Goal: Contribute content: Contribute content

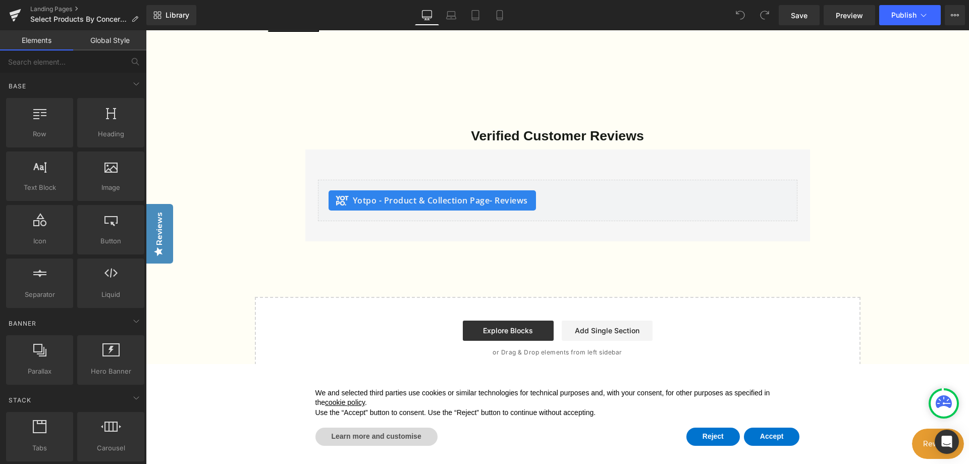
scroll to position [2474, 0]
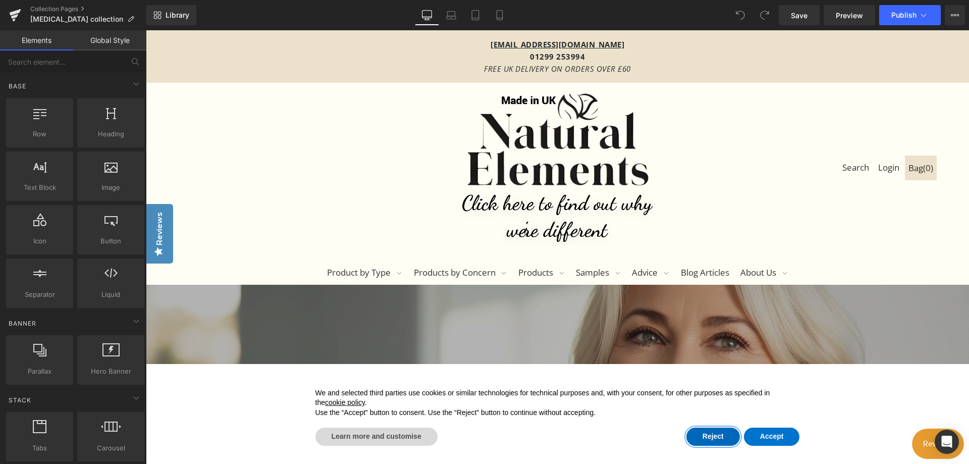
click at [711, 438] on button "Reject" at bounding box center [714, 437] width 54 height 18
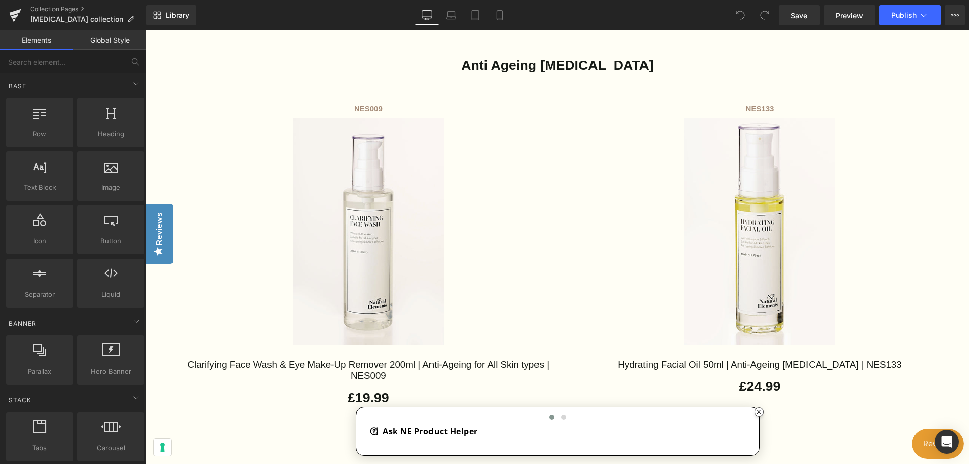
scroll to position [656, 0]
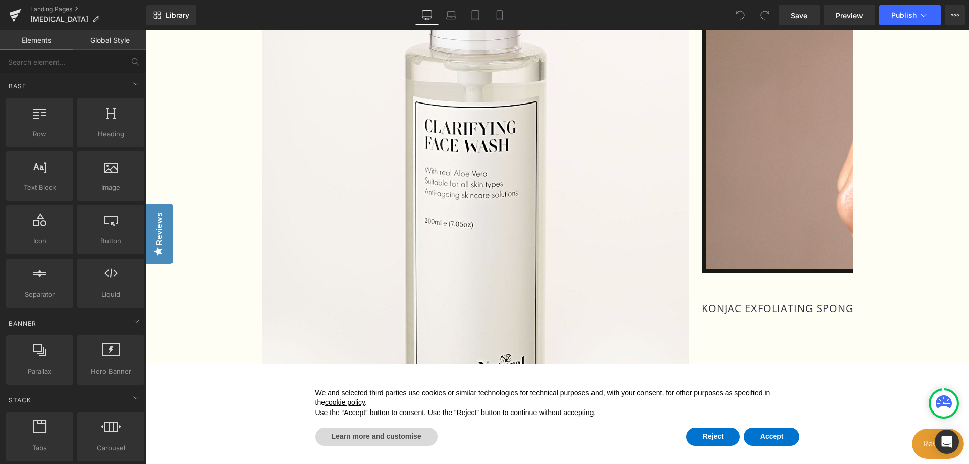
scroll to position [909, 0]
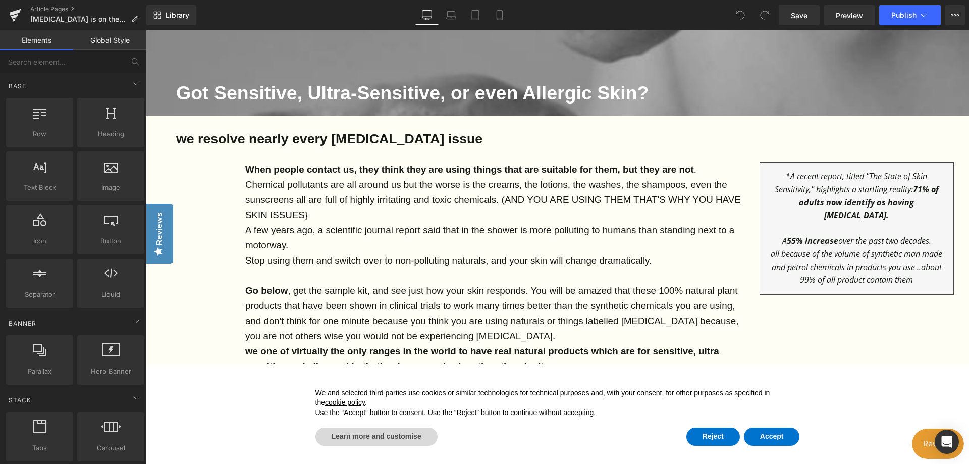
scroll to position [454, 0]
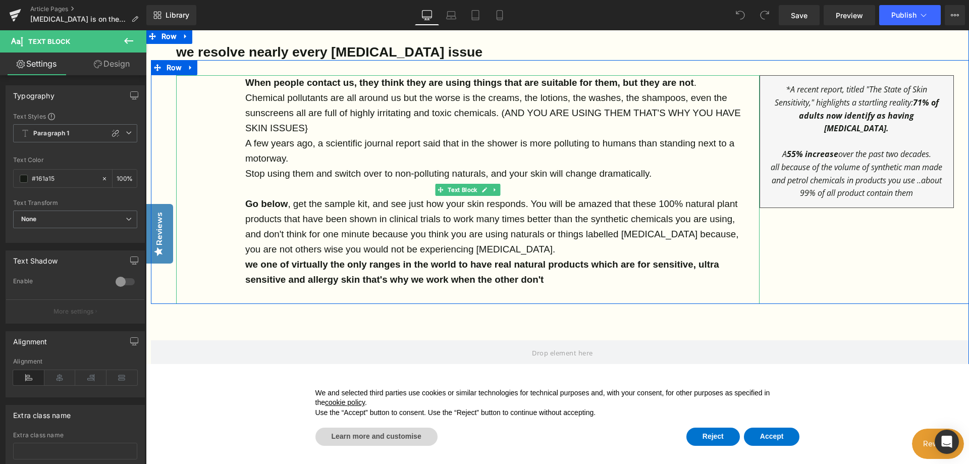
drag, startPoint x: 555, startPoint y: 280, endPoint x: 242, endPoint y: 86, distance: 367.8
click at [242, 86] on div "When people contact us, they think they are using things that are suitable for …" at bounding box center [468, 189] width 584 height 229
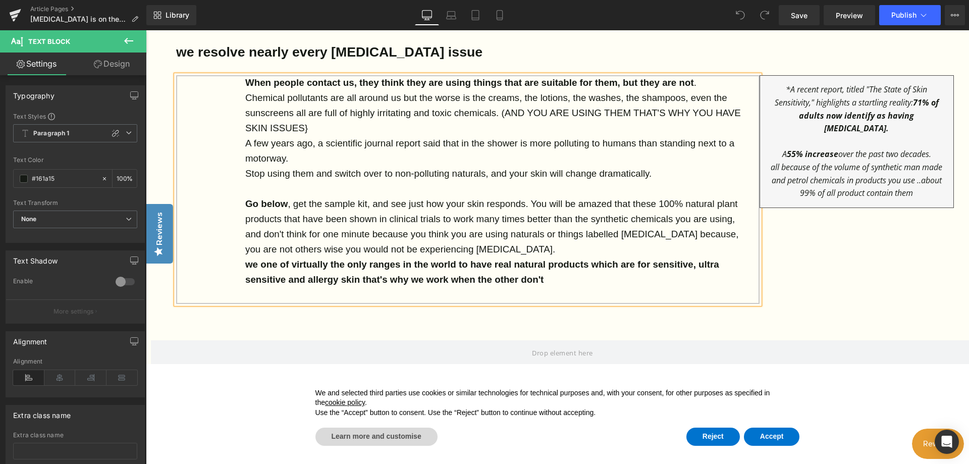
click at [563, 281] on p "we one of virtually the only ranges in the world to have real natural products …" at bounding box center [496, 272] width 503 height 30
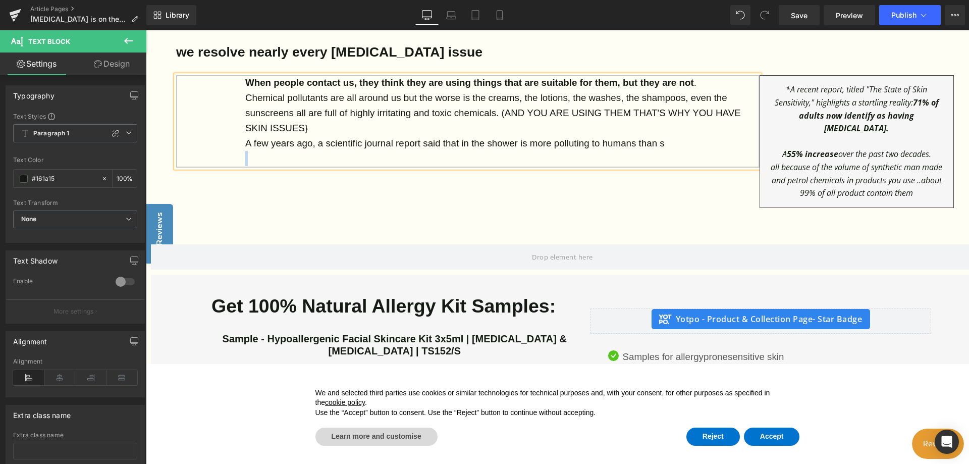
drag, startPoint x: 694, startPoint y: 142, endPoint x: 234, endPoint y: 75, distance: 464.9
click at [234, 75] on div "When people contact us, they think they are using things that are suitable for …" at bounding box center [468, 121] width 584 height 92
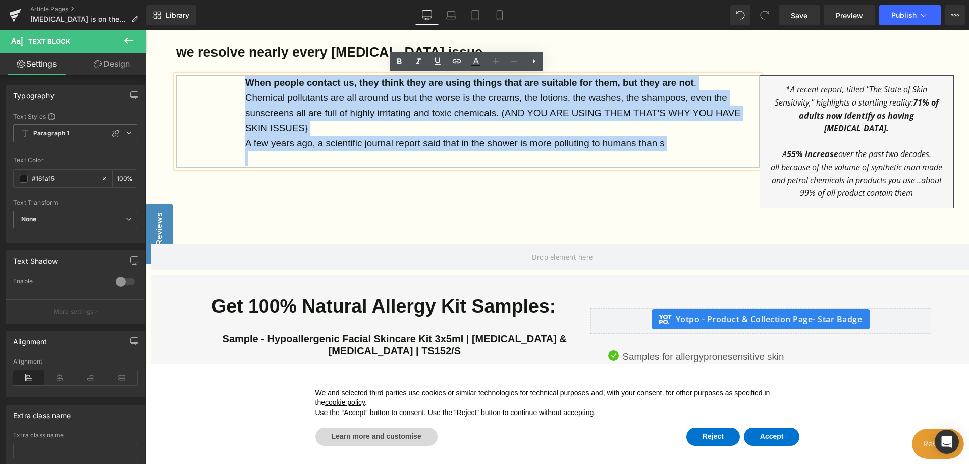
drag, startPoint x: 245, startPoint y: 80, endPoint x: 601, endPoint y: 167, distance: 365.8
click at [601, 167] on div "When people contact us, they think they are using things that are suitable for …" at bounding box center [468, 121] width 584 height 92
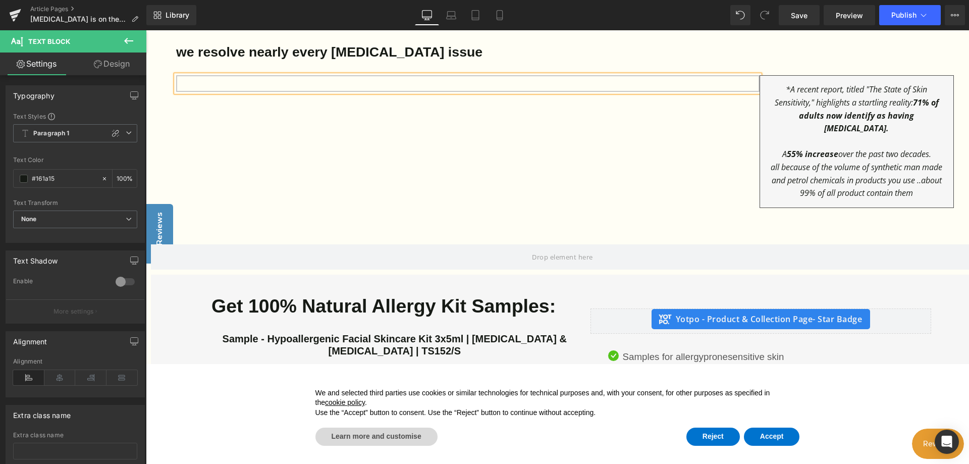
click at [245, 83] on p at bounding box center [496, 82] width 503 height 15
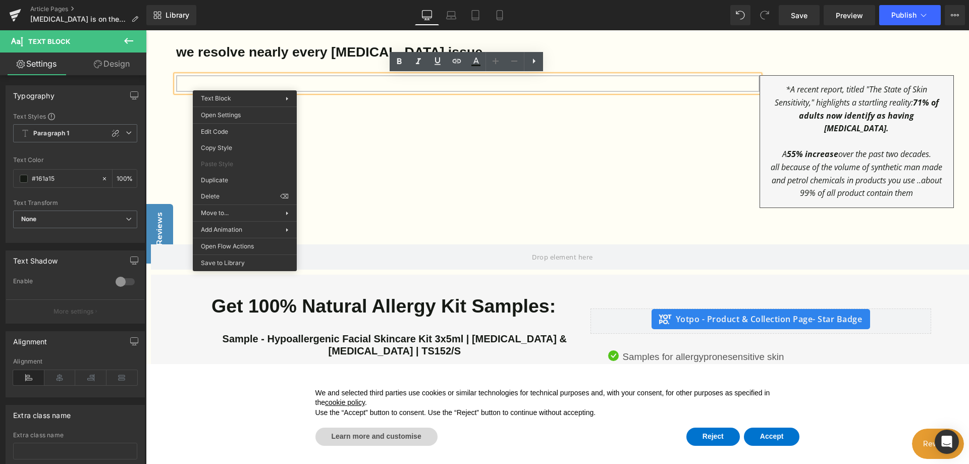
click at [237, 84] on div at bounding box center [468, 83] width 584 height 17
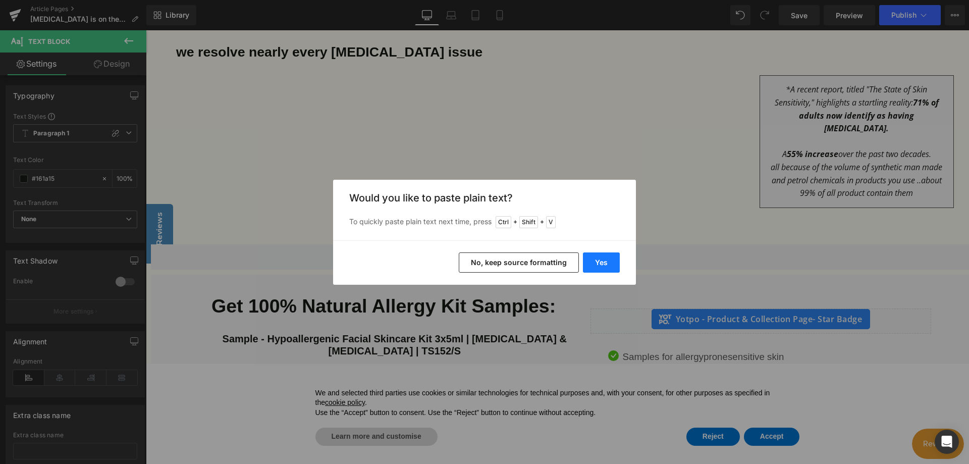
click at [598, 264] on button "Yes" at bounding box center [601, 262] width 37 height 20
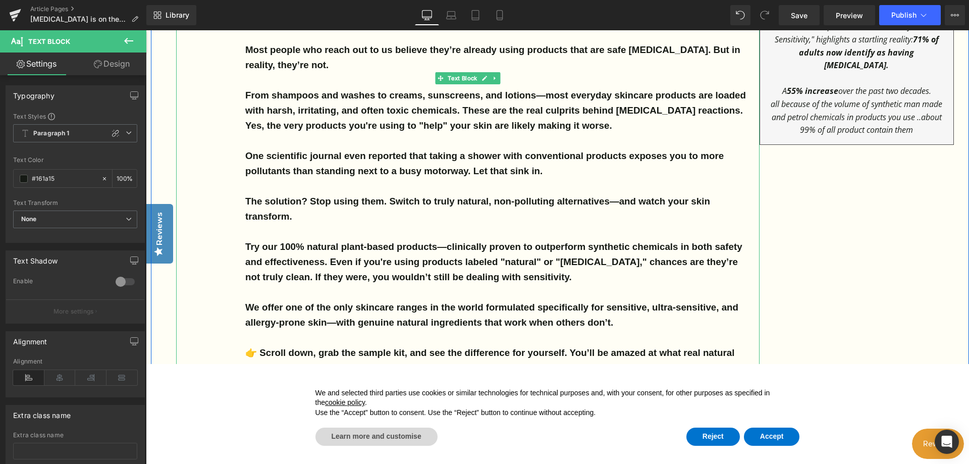
scroll to position [555, 0]
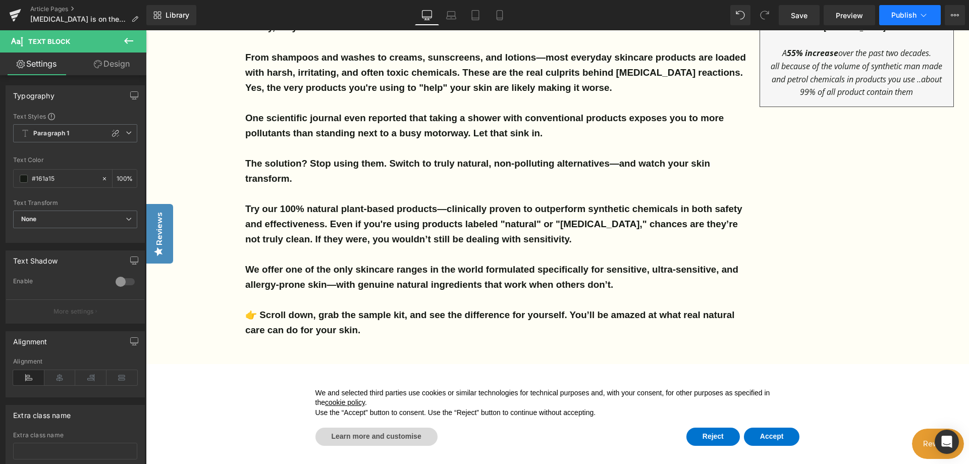
click at [922, 16] on icon at bounding box center [924, 15] width 10 height 10
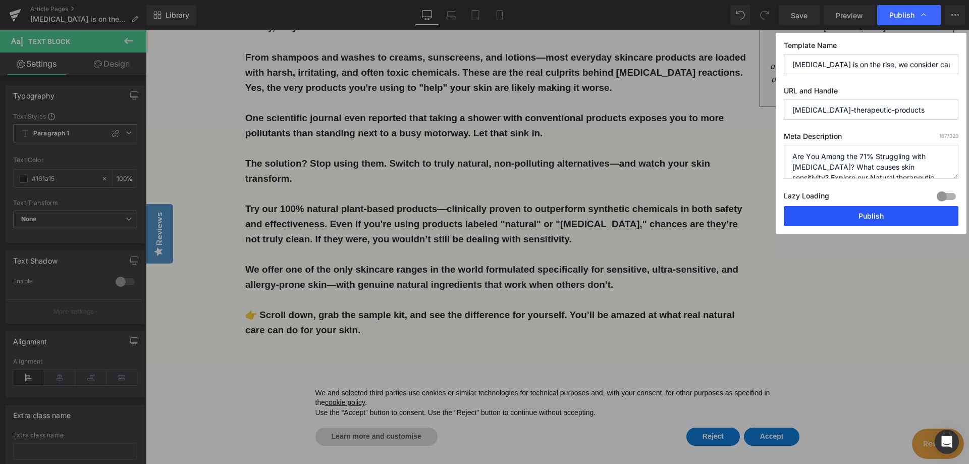
click at [875, 217] on button "Publish" at bounding box center [871, 216] width 175 height 20
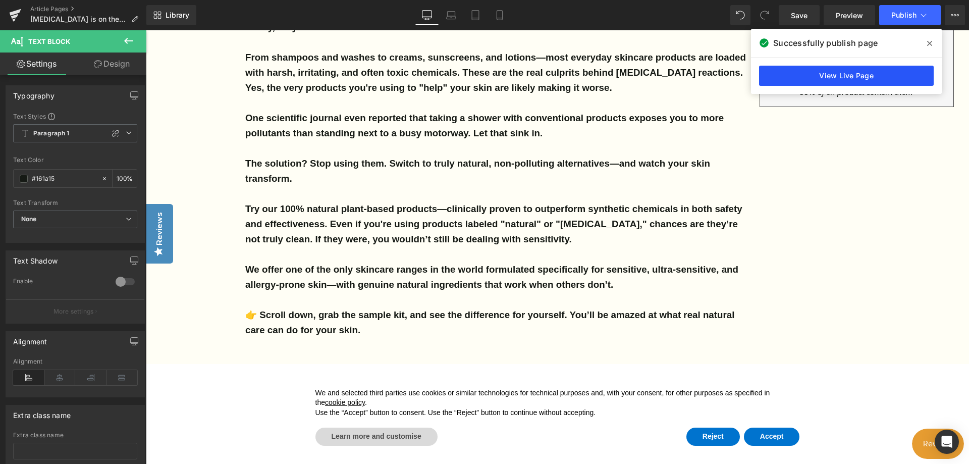
click at [844, 73] on link "View Live Page" at bounding box center [846, 76] width 175 height 20
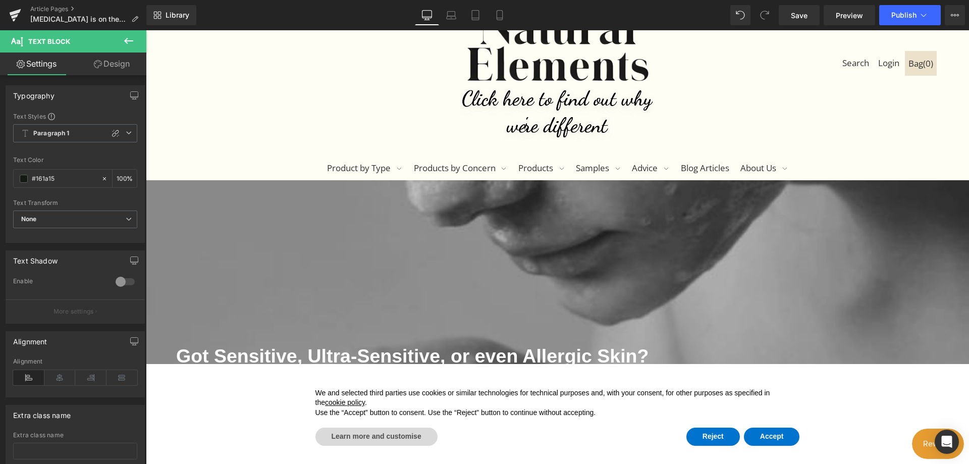
scroll to position [101, 0]
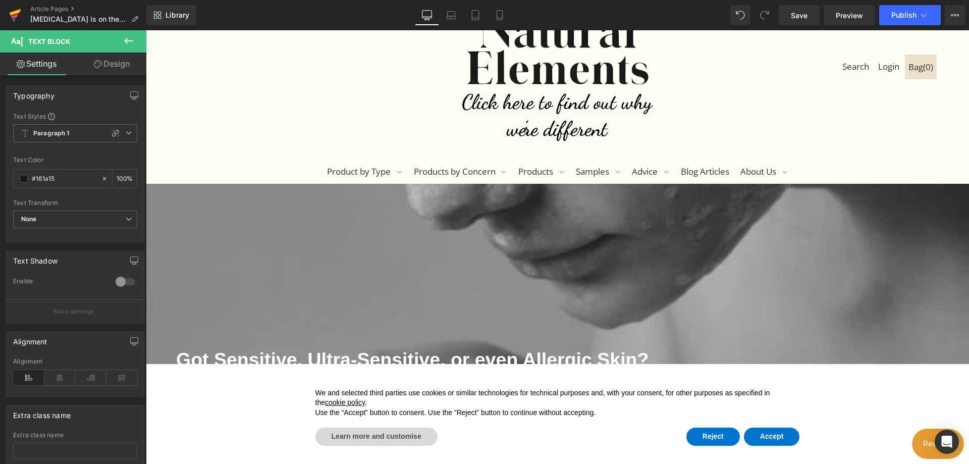
click at [12, 10] on icon at bounding box center [15, 15] width 12 height 25
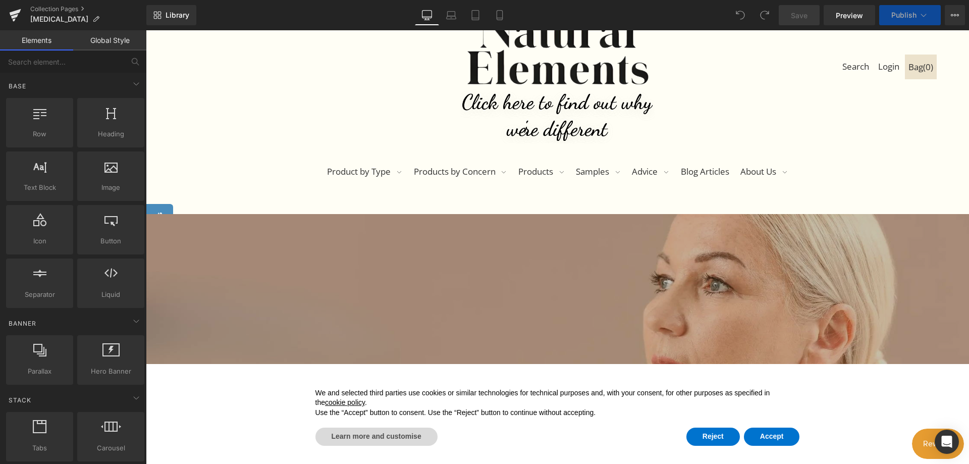
scroll to position [252, 0]
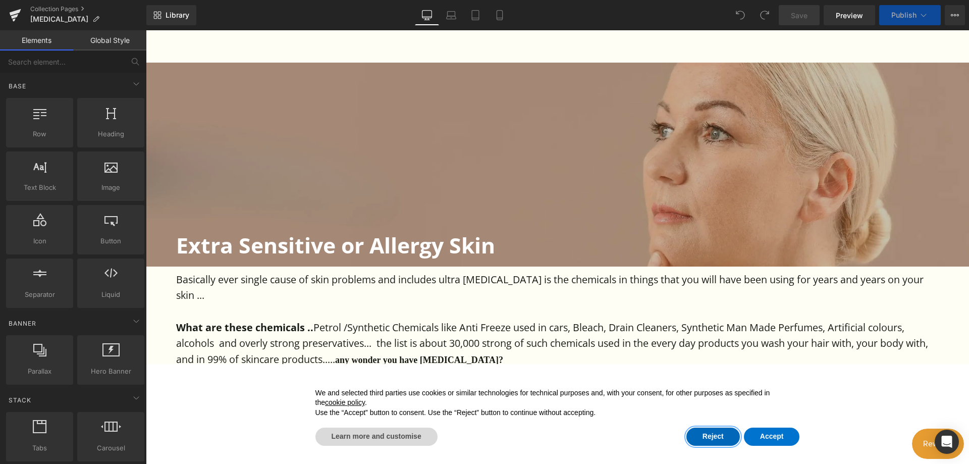
click at [708, 439] on button "Reject" at bounding box center [714, 437] width 54 height 18
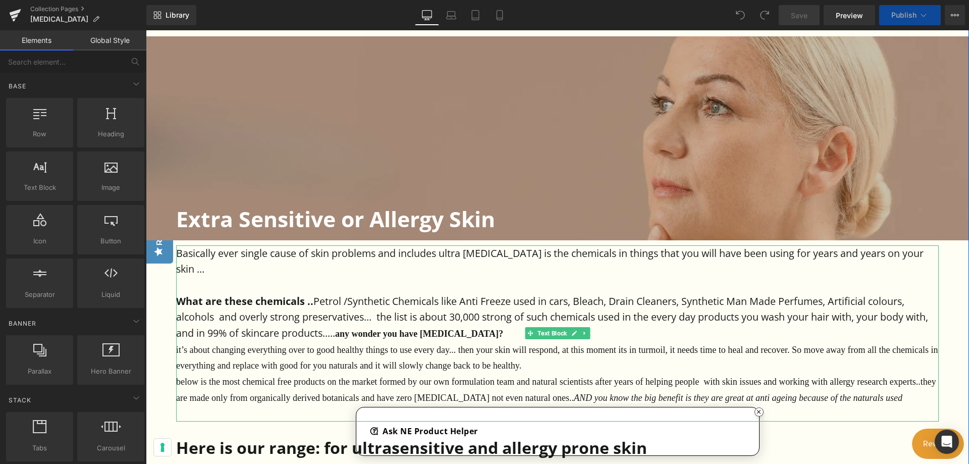
scroll to position [303, 0]
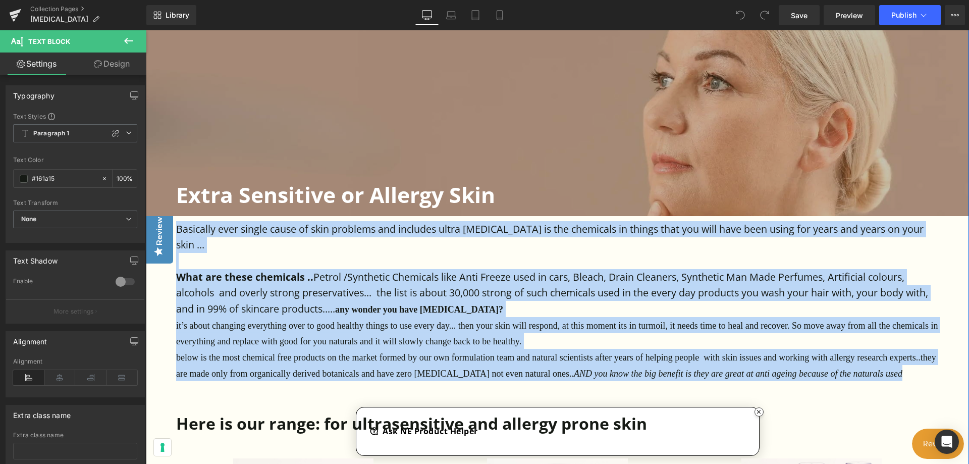
drag, startPoint x: 862, startPoint y: 374, endPoint x: 172, endPoint y: 232, distance: 705.1
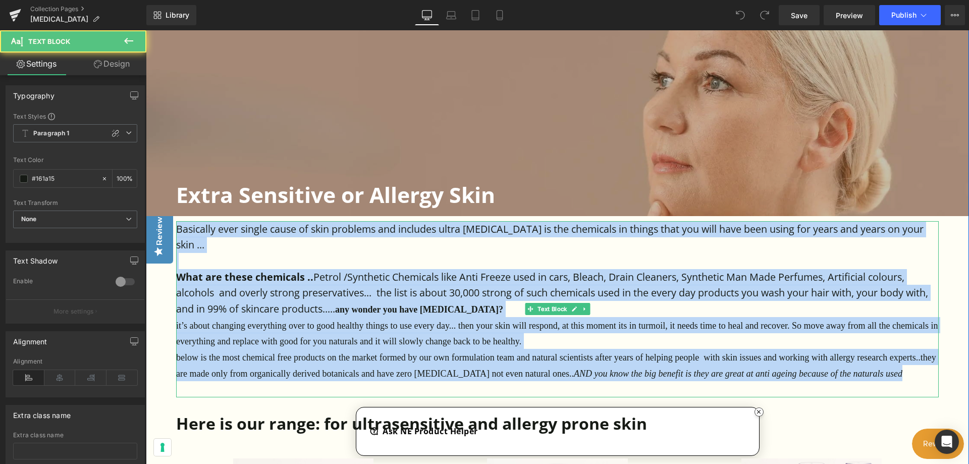
click at [862, 374] on icon "he big benefit is they are great at anti ageing because of the naturals used" at bounding box center [768, 374] width 269 height 10
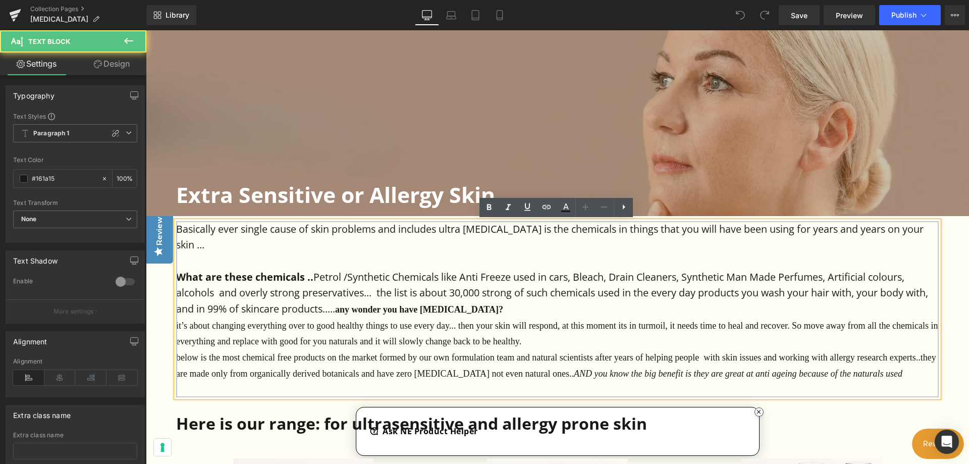
click at [864, 375] on p "below is the most chemical free products on the market formed by our own formul…" at bounding box center [557, 365] width 763 height 32
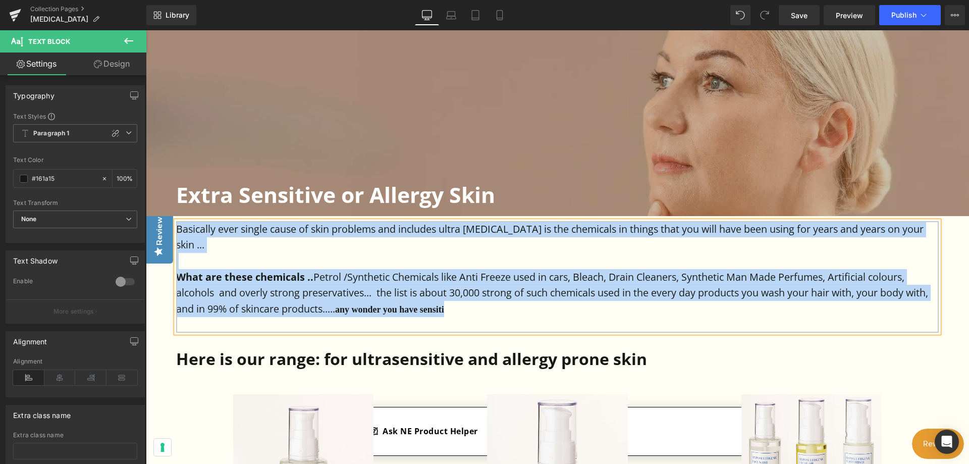
drag, startPoint x: 481, startPoint y: 309, endPoint x: 177, endPoint y: 232, distance: 313.5
click at [177, 232] on div "Basically ever single cause of skin problems and includes ultra [MEDICAL_DATA] …" at bounding box center [557, 277] width 763 height 112
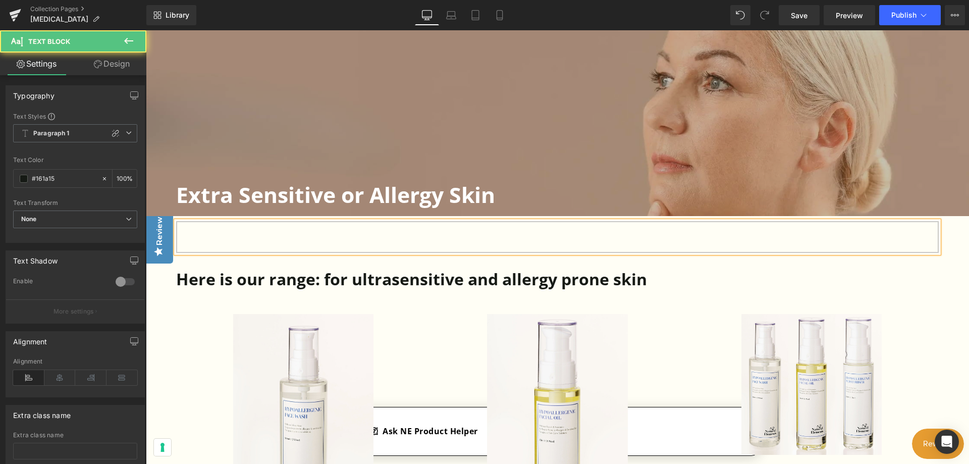
click at [218, 232] on p at bounding box center [557, 229] width 763 height 16
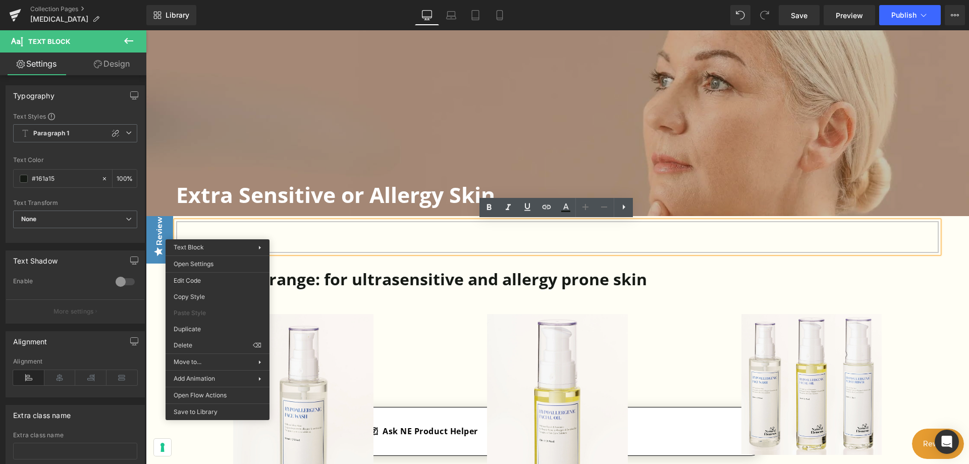
click at [210, 231] on p at bounding box center [557, 229] width 763 height 16
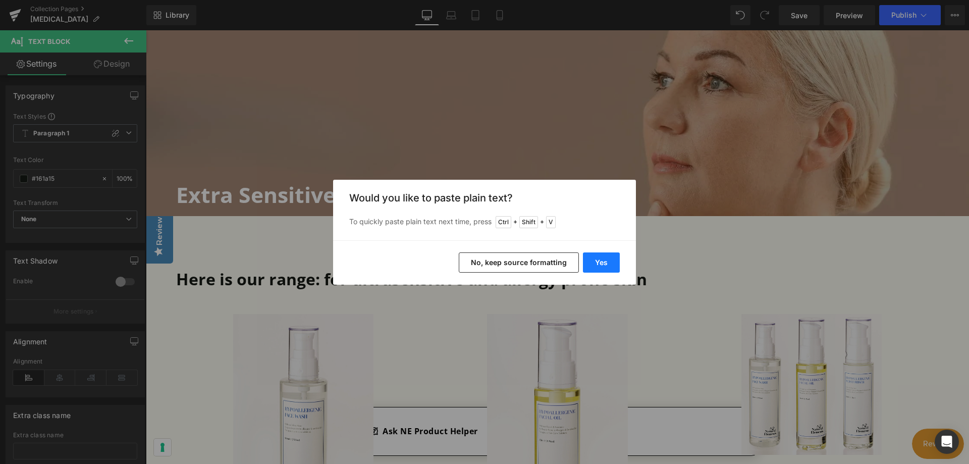
click at [599, 263] on button "Yes" at bounding box center [601, 262] width 37 height 20
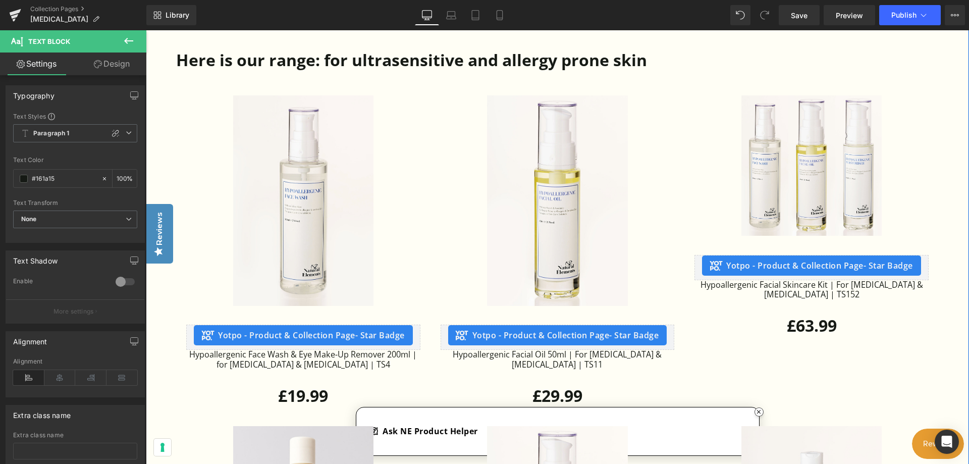
scroll to position [808, 0]
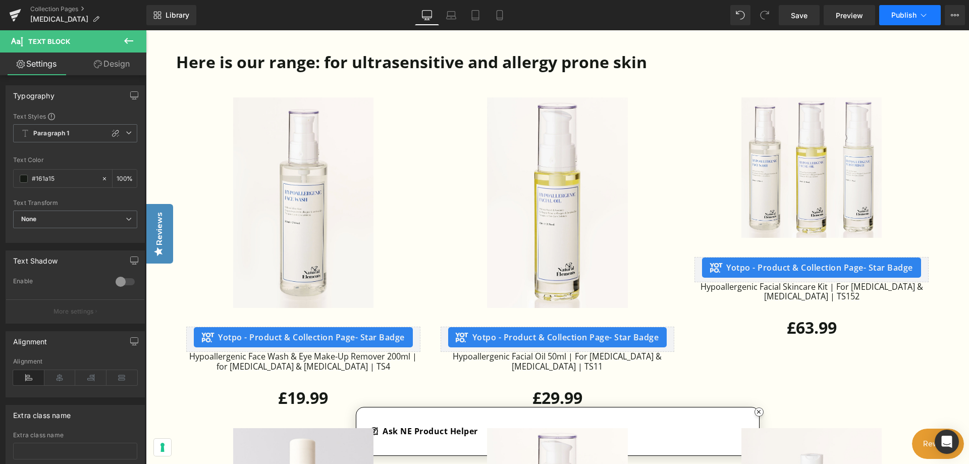
click at [904, 11] on span "Publish" at bounding box center [904, 15] width 25 height 8
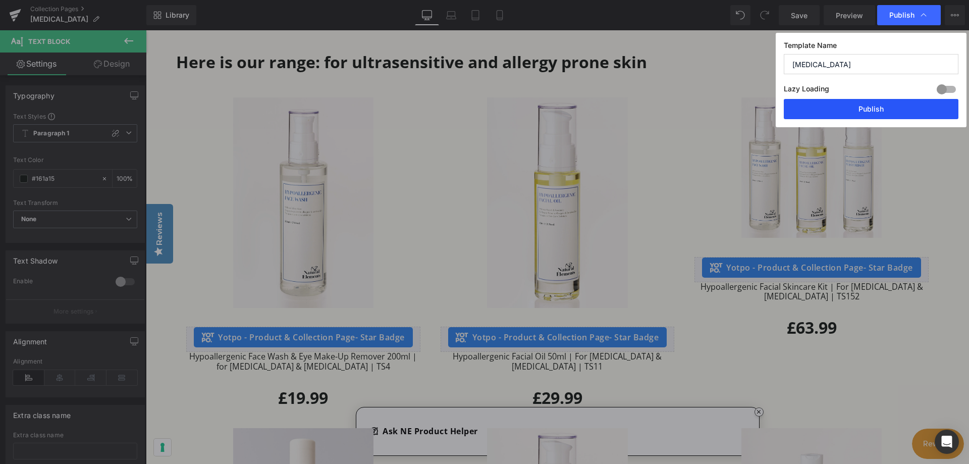
click at [880, 107] on button "Publish" at bounding box center [871, 109] width 175 height 20
